Goal: Transaction & Acquisition: Register for event/course

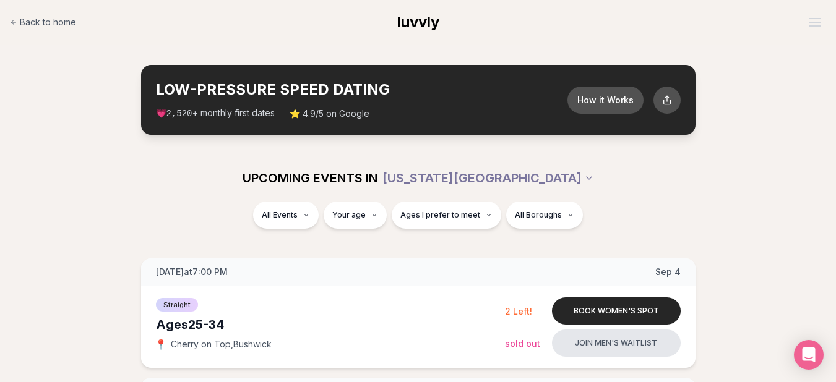
click at [542, 43] on div "Back to home luvvly" at bounding box center [418, 22] width 836 height 45
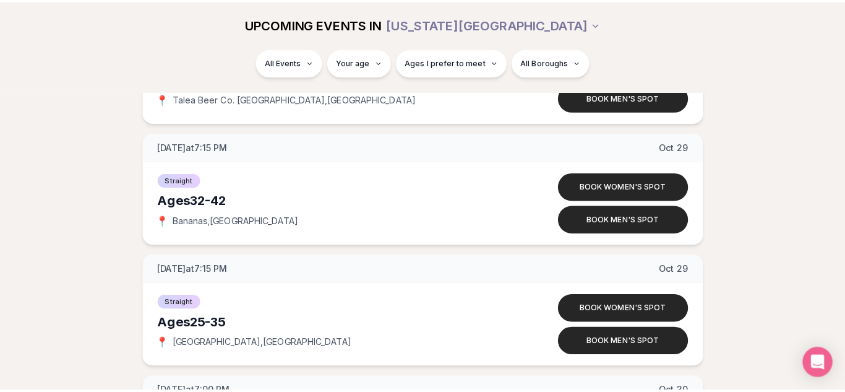
scroll to position [7289, 0]
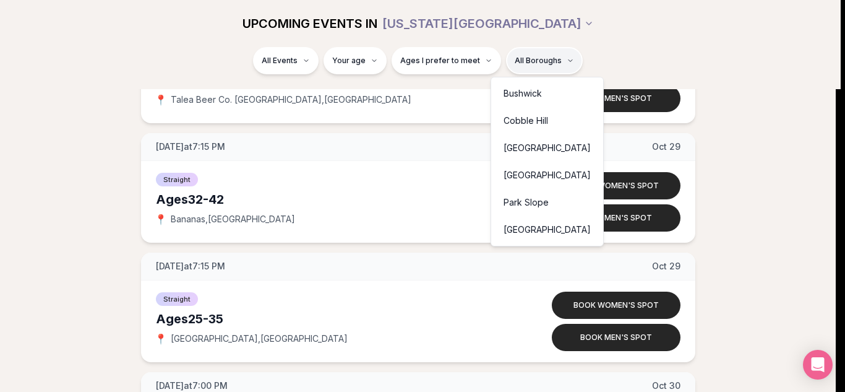
click at [525, 170] on div "[GEOGRAPHIC_DATA]" at bounding box center [547, 174] width 107 height 27
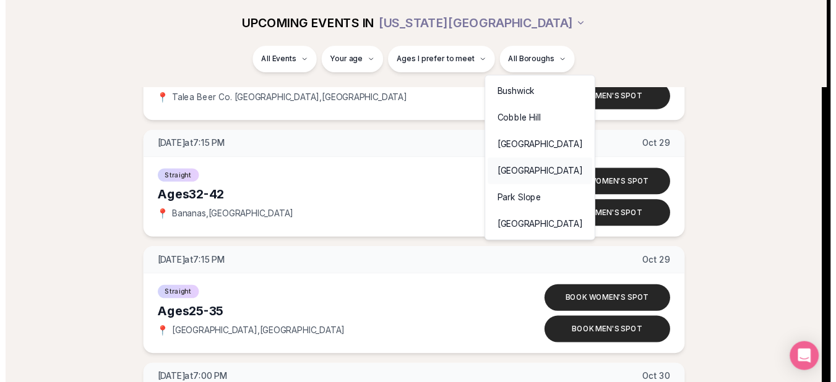
scroll to position [233, 0]
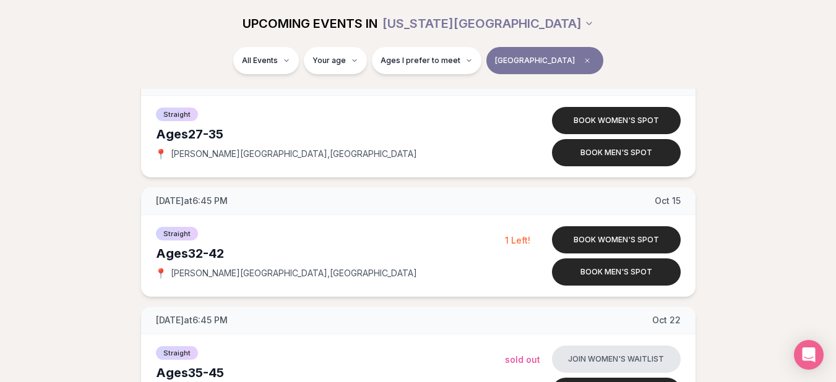
scroll to position [693, 0]
